Goal: Information Seeking & Learning: Learn about a topic

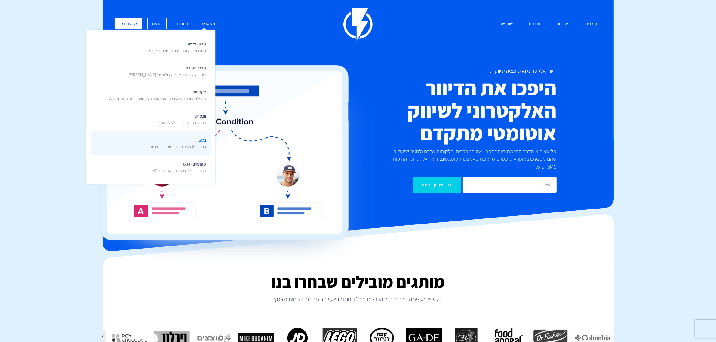
click at [194, 140] on span "בלוג בואו לגלות רעיונות חדשים טיפים ועוד" at bounding box center [178, 143] width 56 height 14
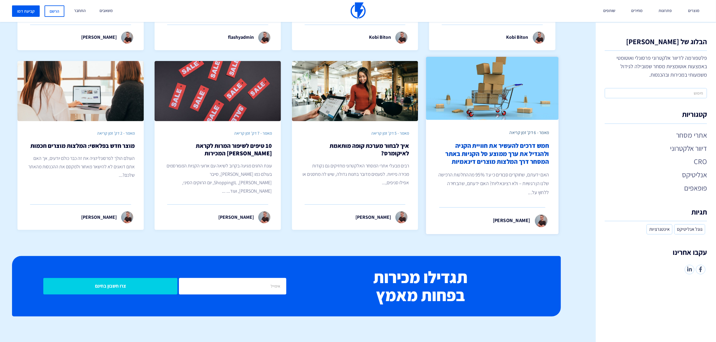
scroll to position [150, 0]
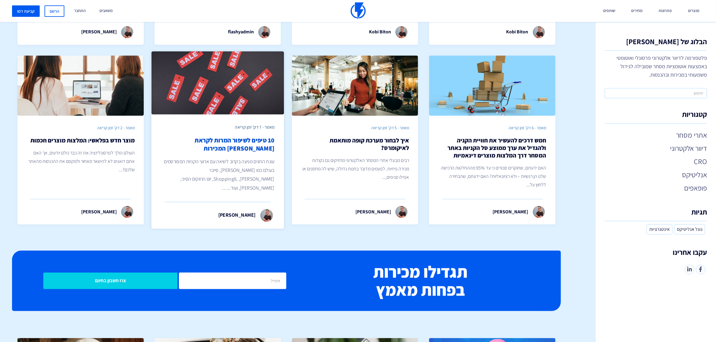
click at [217, 161] on p "עונת החגים מגיעה בקרוב לשיאה עם ארועי הקניות המפורסמים בעולם כמו הבלאק פריידי, …" at bounding box center [218, 174] width 114 height 35
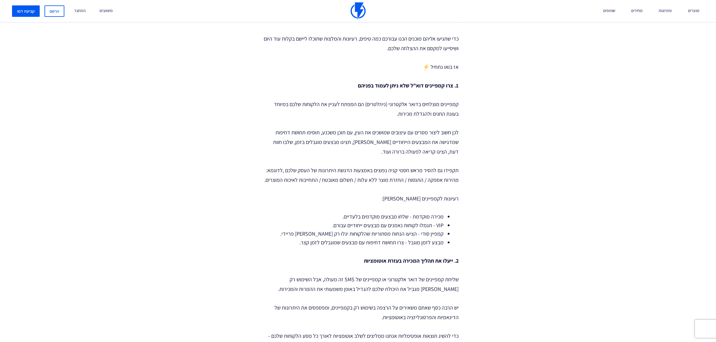
scroll to position [376, 0]
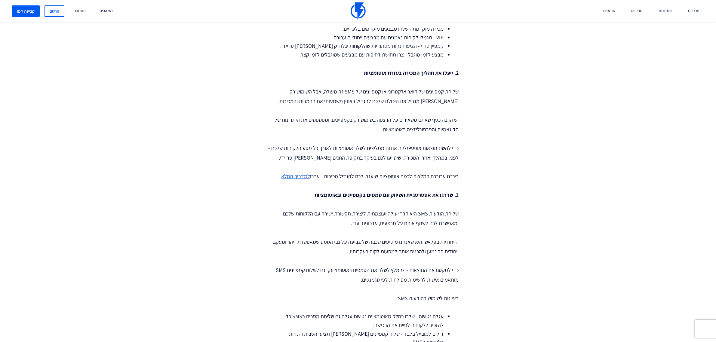
click at [292, 173] on link "למדריך המלא" at bounding box center [295, 176] width 29 height 7
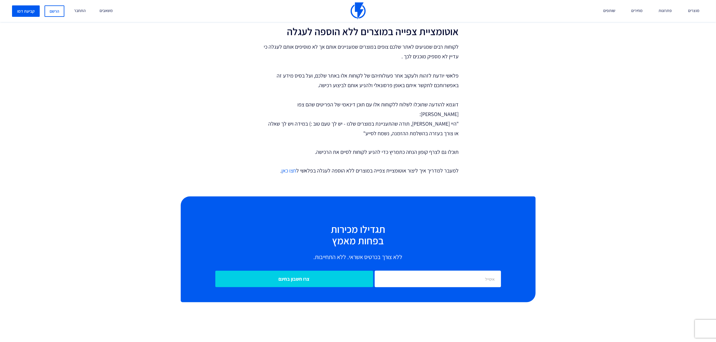
scroll to position [1089, 0]
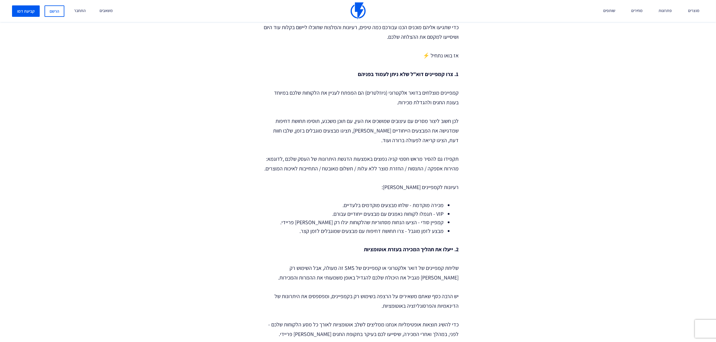
scroll to position [188, 0]
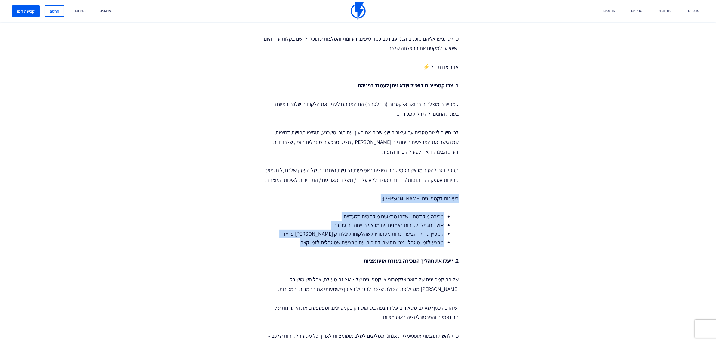
drag, startPoint x: 461, startPoint y: 177, endPoint x: 293, endPoint y: 226, distance: 174.9
copy div "רעיונות לקמפיינים לבלאק פריידי: מכירה מוקדמת - שלחו מבצעים מוקדמים בלעדיים. VIP…"
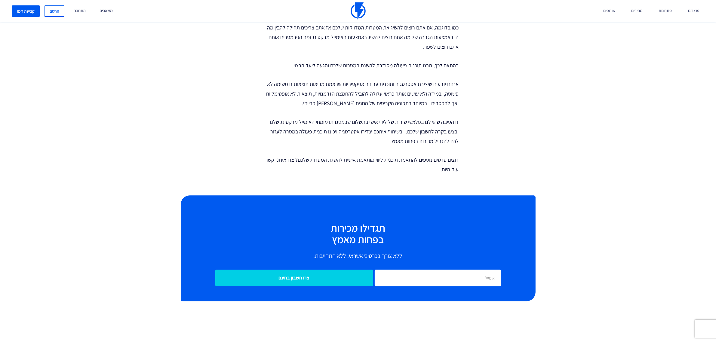
scroll to position [1803, 0]
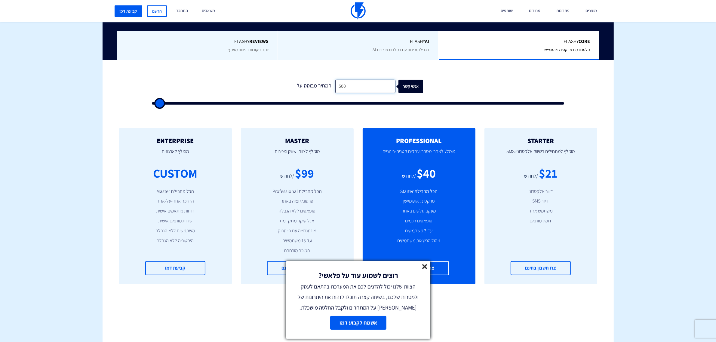
click at [345, 89] on input "500" at bounding box center [365, 87] width 60 height 14
type input "1"
type input "500"
type input "12"
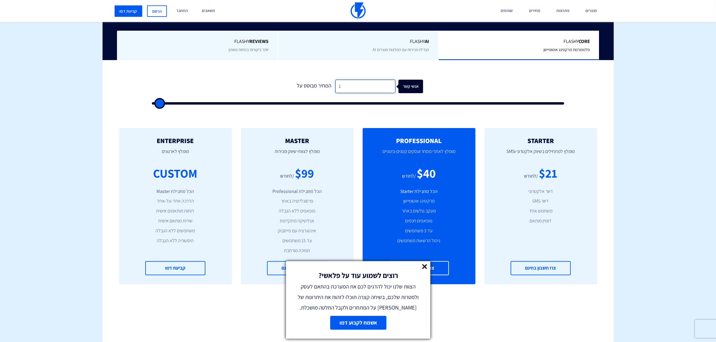
type input "500"
type input "120"
type input "500"
type input "1,200"
type input "1000"
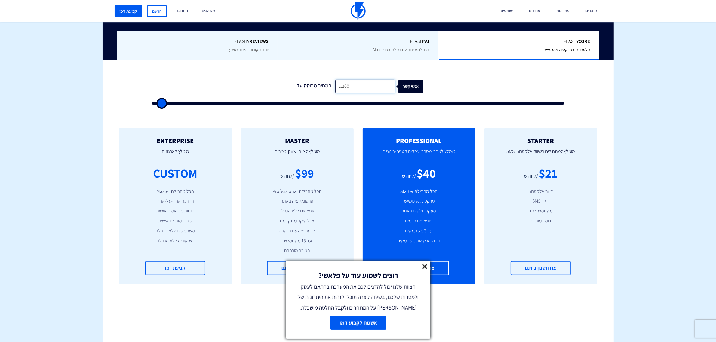
type input "12,000"
type input "12000"
type input "12,000"
